Goal: Find specific page/section: Find specific page/section

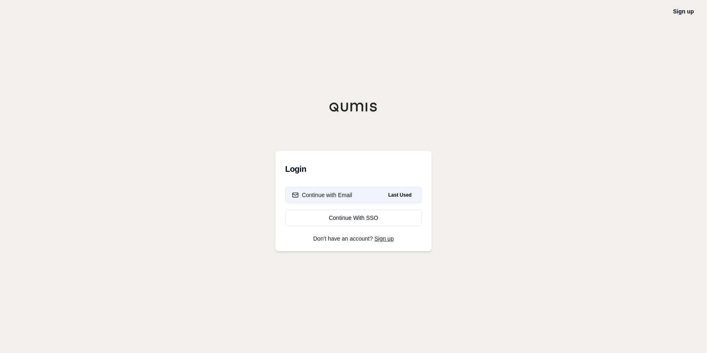
click at [350, 196] on div "Continue with Email" at bounding box center [322, 195] width 60 height 8
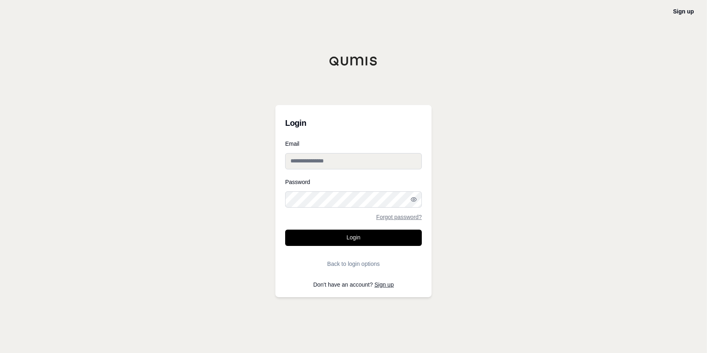
type input "**********"
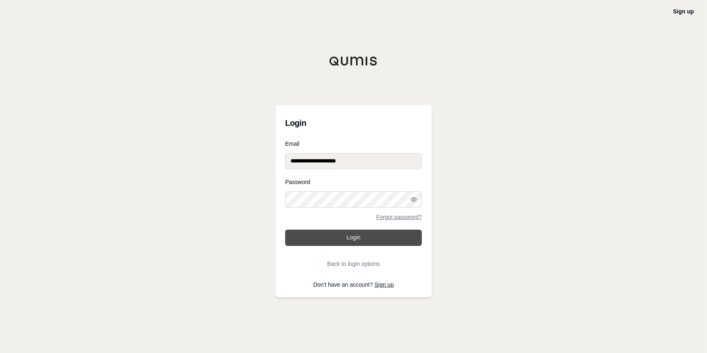
click at [340, 235] on button "Login" at bounding box center [353, 237] width 137 height 16
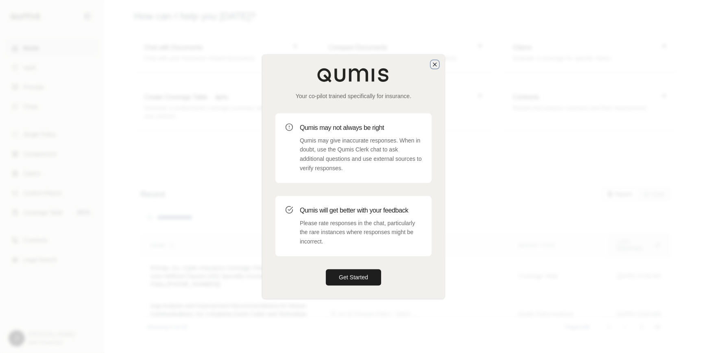
click at [438, 63] on icon "button" at bounding box center [435, 64] width 7 height 7
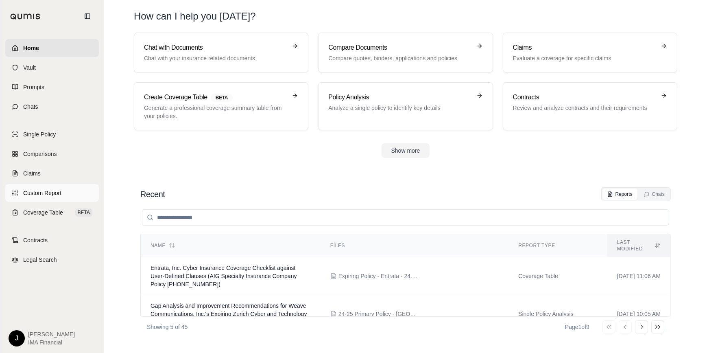
click at [41, 188] on link "Custom Report" at bounding box center [52, 193] width 94 height 18
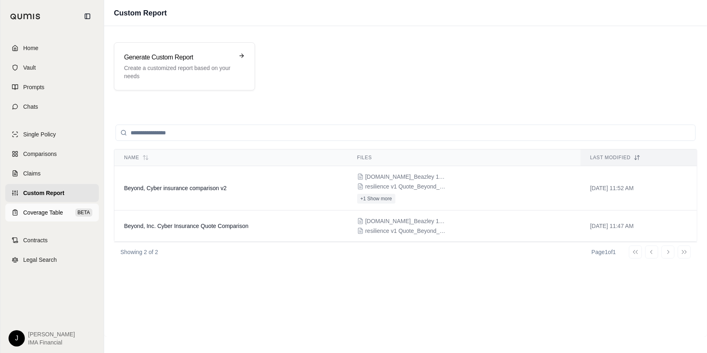
click at [46, 211] on span "Coverage Table" at bounding box center [43, 212] width 40 height 8
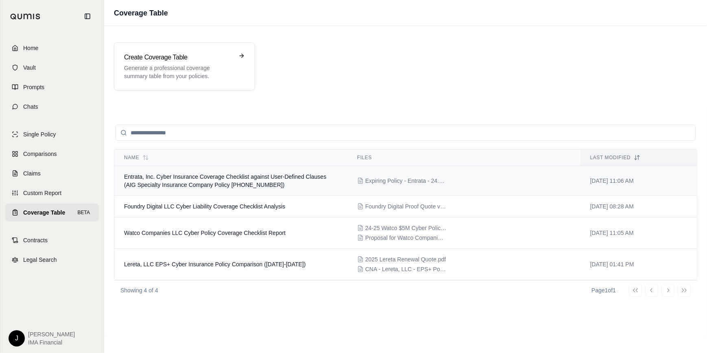
click at [180, 182] on span "Entrata, Inc. Cyber Insurance Coverage Checklist against User-Defined Clauses (…" at bounding box center [225, 180] width 202 height 15
